Goal: Task Accomplishment & Management: Manage account settings

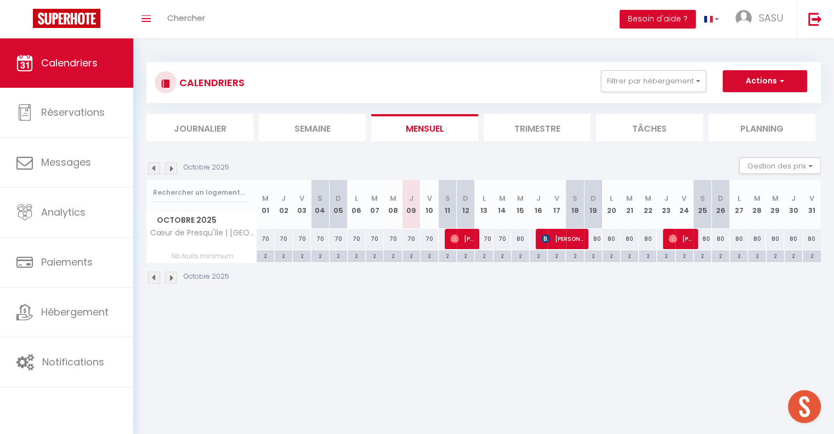
click at [156, 169] on img at bounding box center [154, 168] width 12 height 12
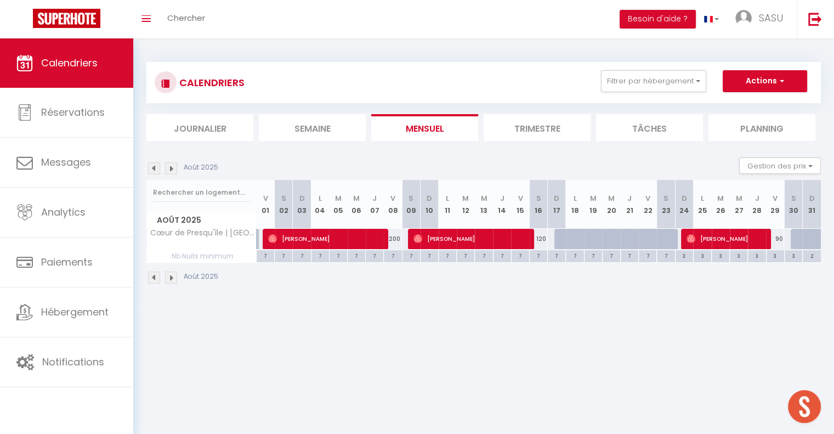
click at [156, 169] on img at bounding box center [154, 168] width 12 height 12
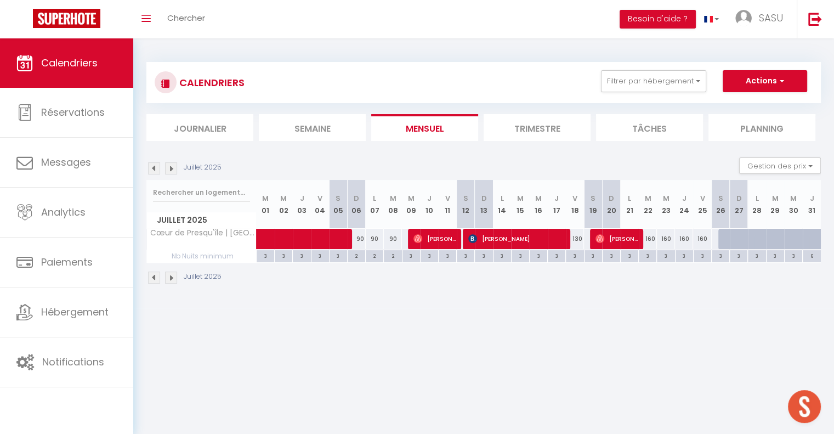
click at [156, 169] on img at bounding box center [154, 168] width 12 height 12
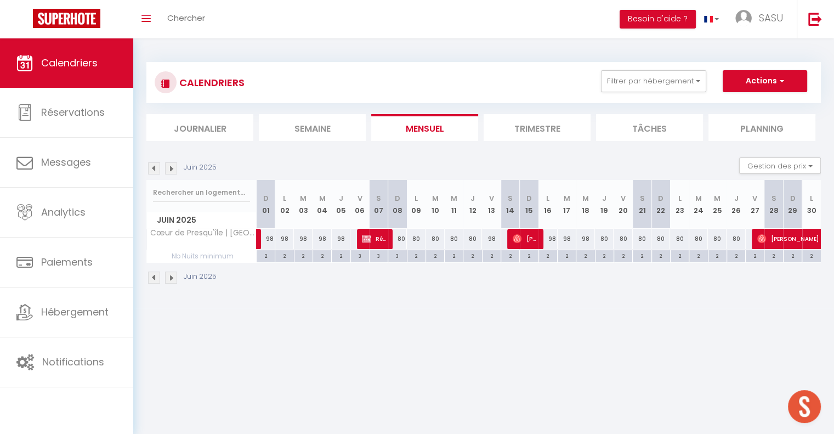
click at [156, 169] on img at bounding box center [154, 168] width 12 height 12
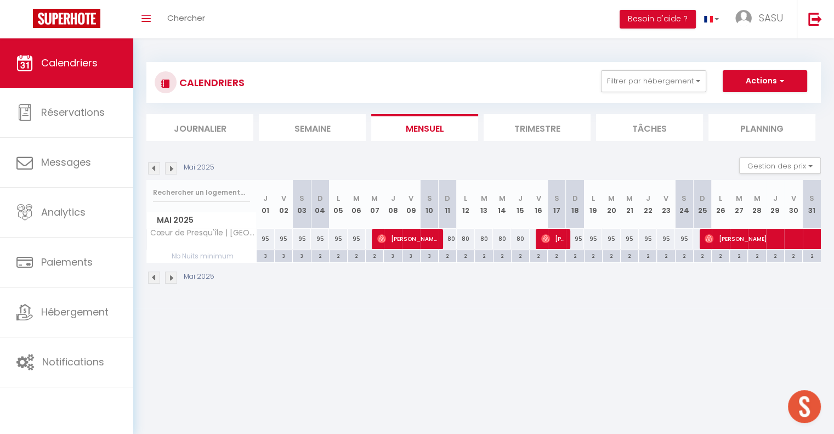
click at [156, 169] on img at bounding box center [154, 168] width 12 height 12
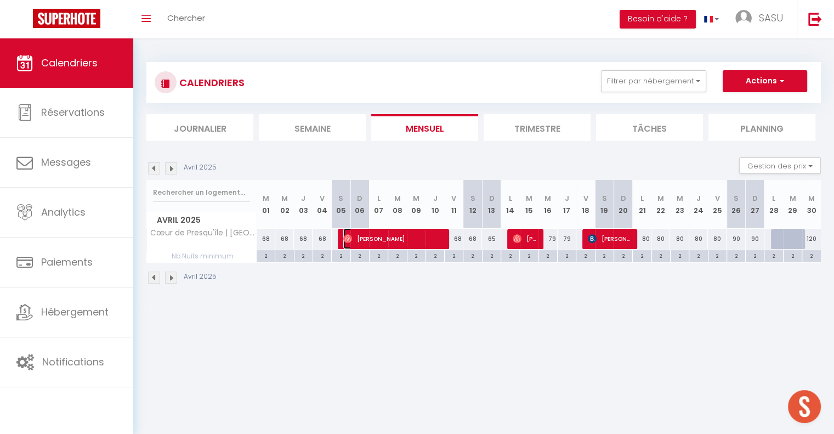
click at [374, 239] on span "[PERSON_NAME]" at bounding box center [392, 238] width 99 height 21
select select "OK"
select select "0"
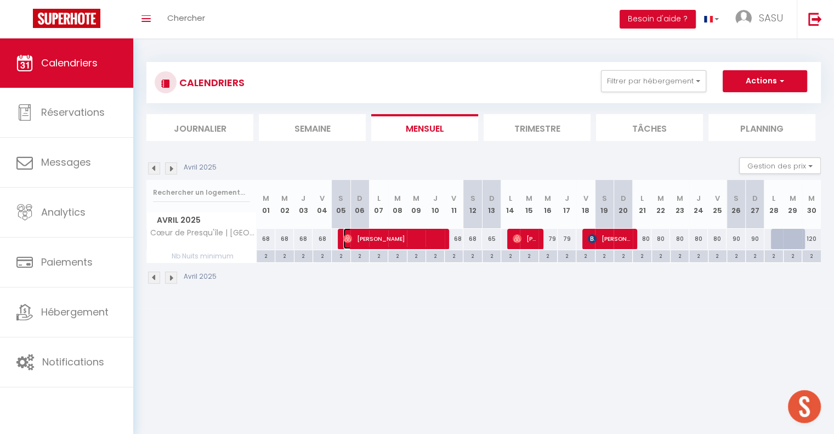
select select "1"
select select
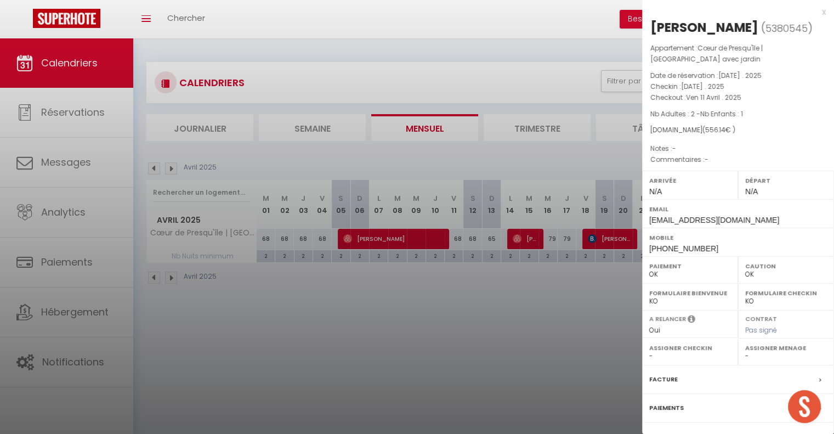
click at [374, 239] on div at bounding box center [417, 217] width 834 height 434
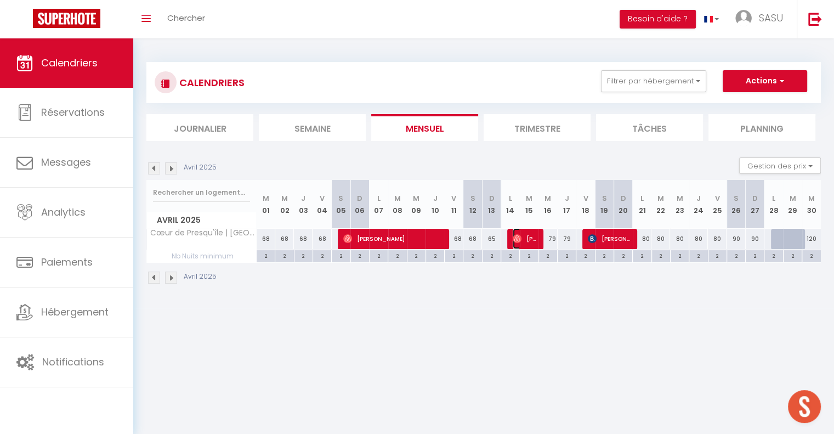
click at [522, 243] on span "[PERSON_NAME]" at bounding box center [525, 238] width 25 height 21
